Goal: Task Accomplishment & Management: Use online tool/utility

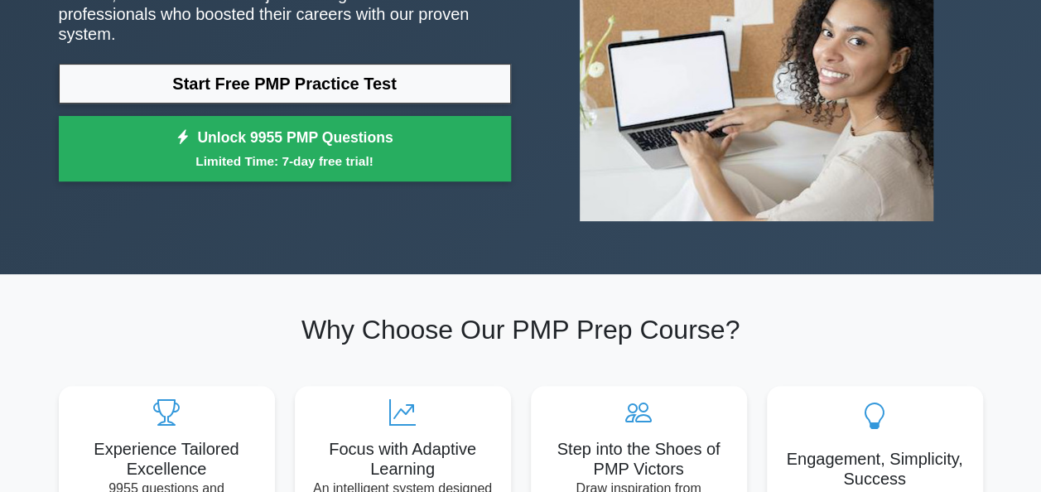
scroll to position [249, 0]
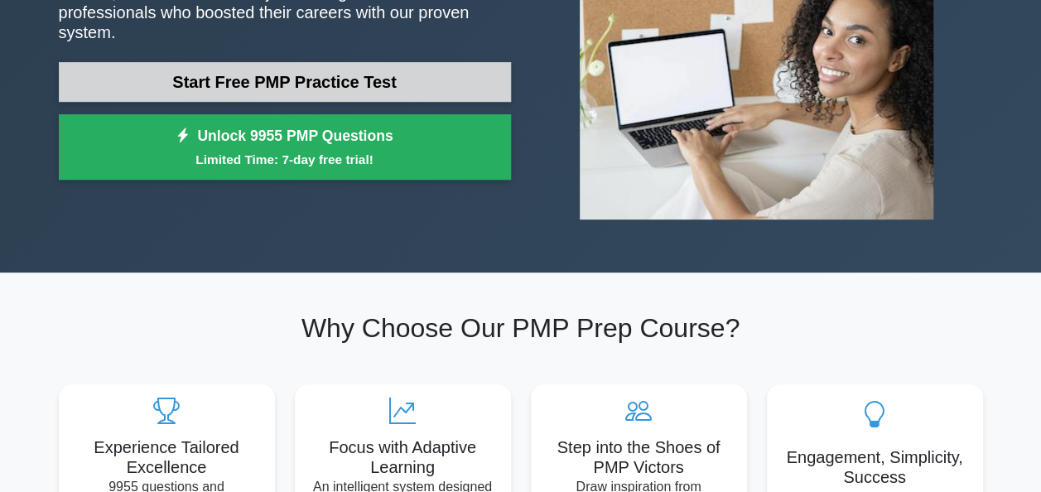
click at [409, 69] on link "Start Free PMP Practice Test" at bounding box center [285, 82] width 452 height 40
